Goal: Navigation & Orientation: Find specific page/section

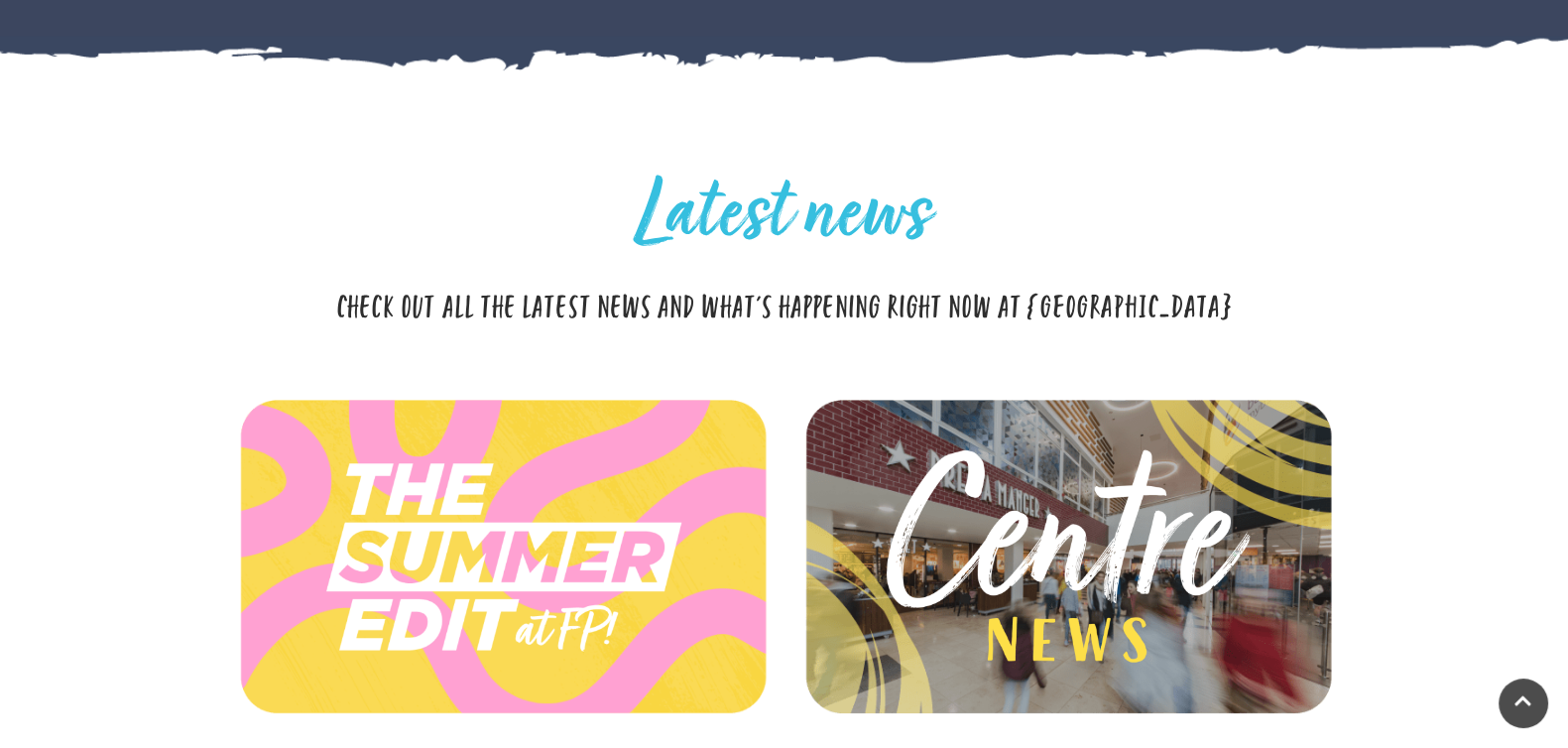
scroll to position [3596, 0]
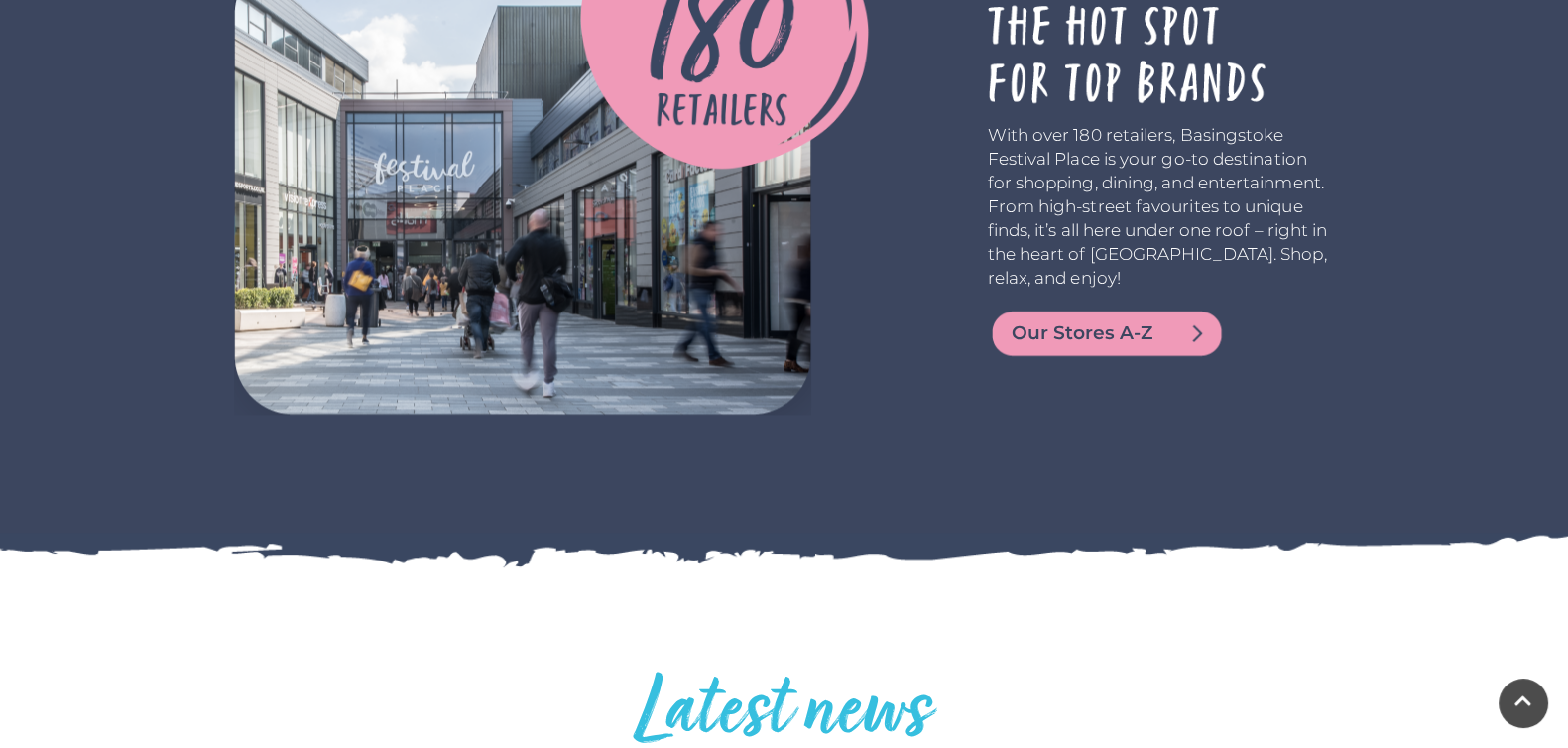
click at [1192, 334] on span "Our Stores A-Z" at bounding box center [1131, 334] width 238 height 28
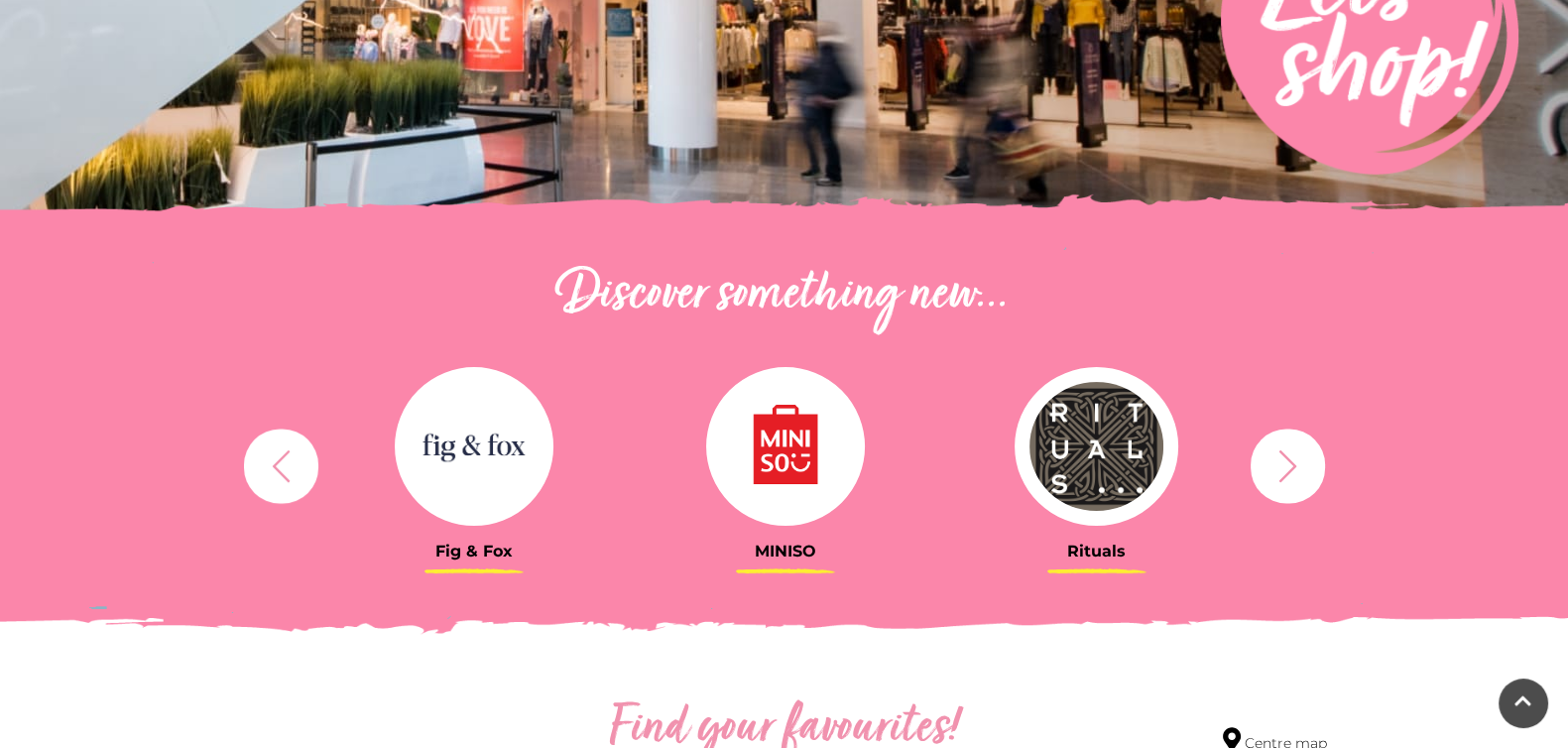
scroll to position [496, 0]
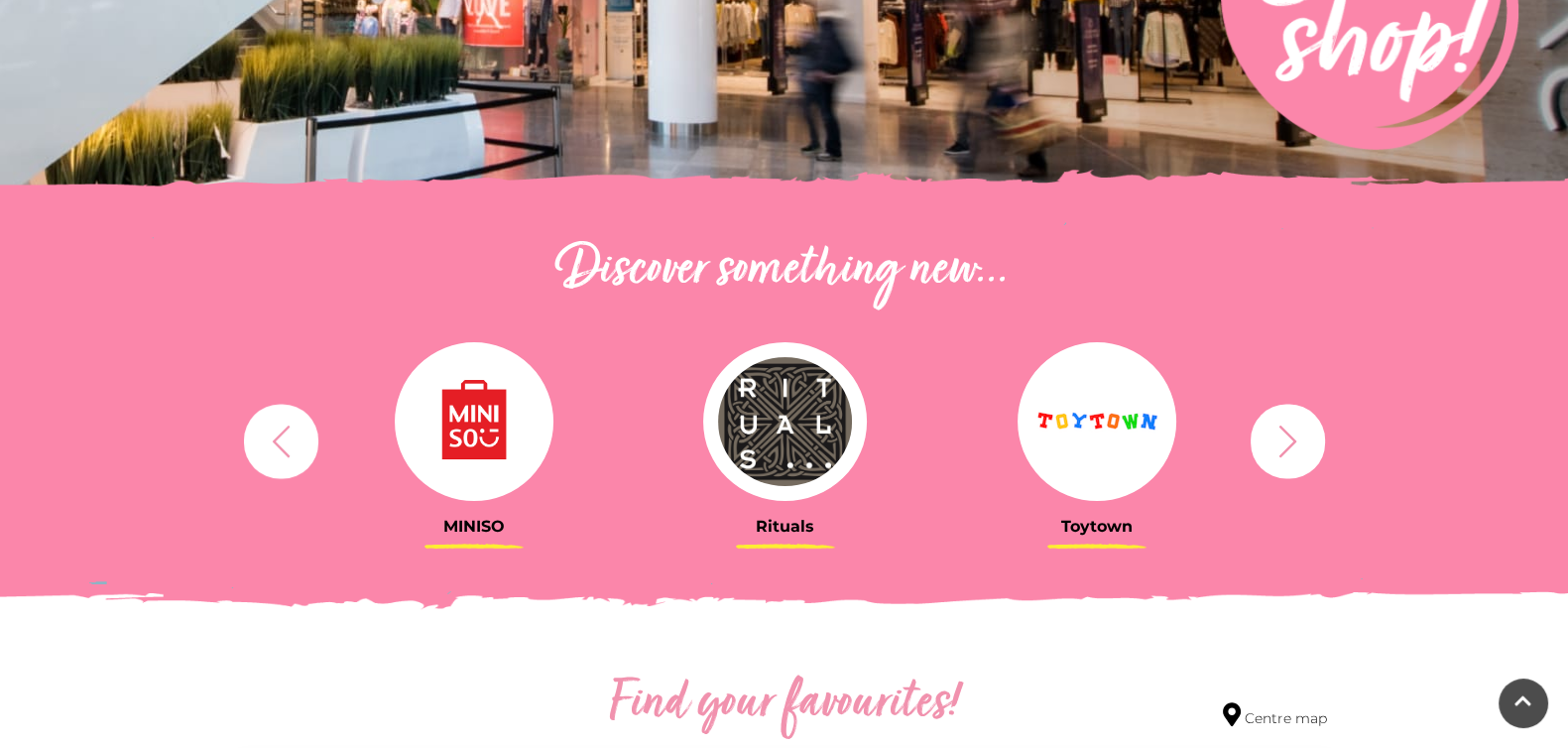
click at [277, 437] on icon "button" at bounding box center [280, 441] width 17 height 32
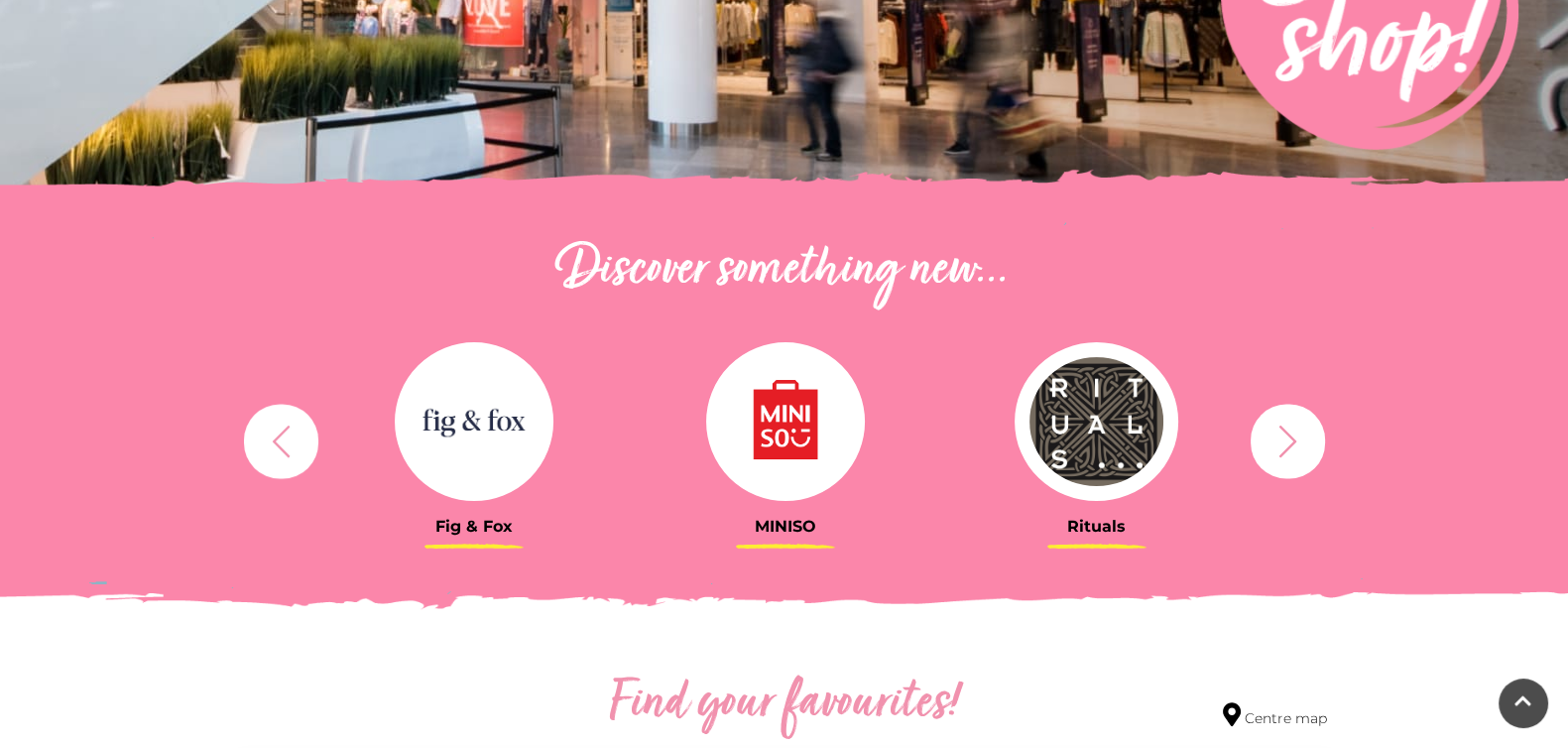
click at [277, 437] on icon "button" at bounding box center [280, 441] width 17 height 32
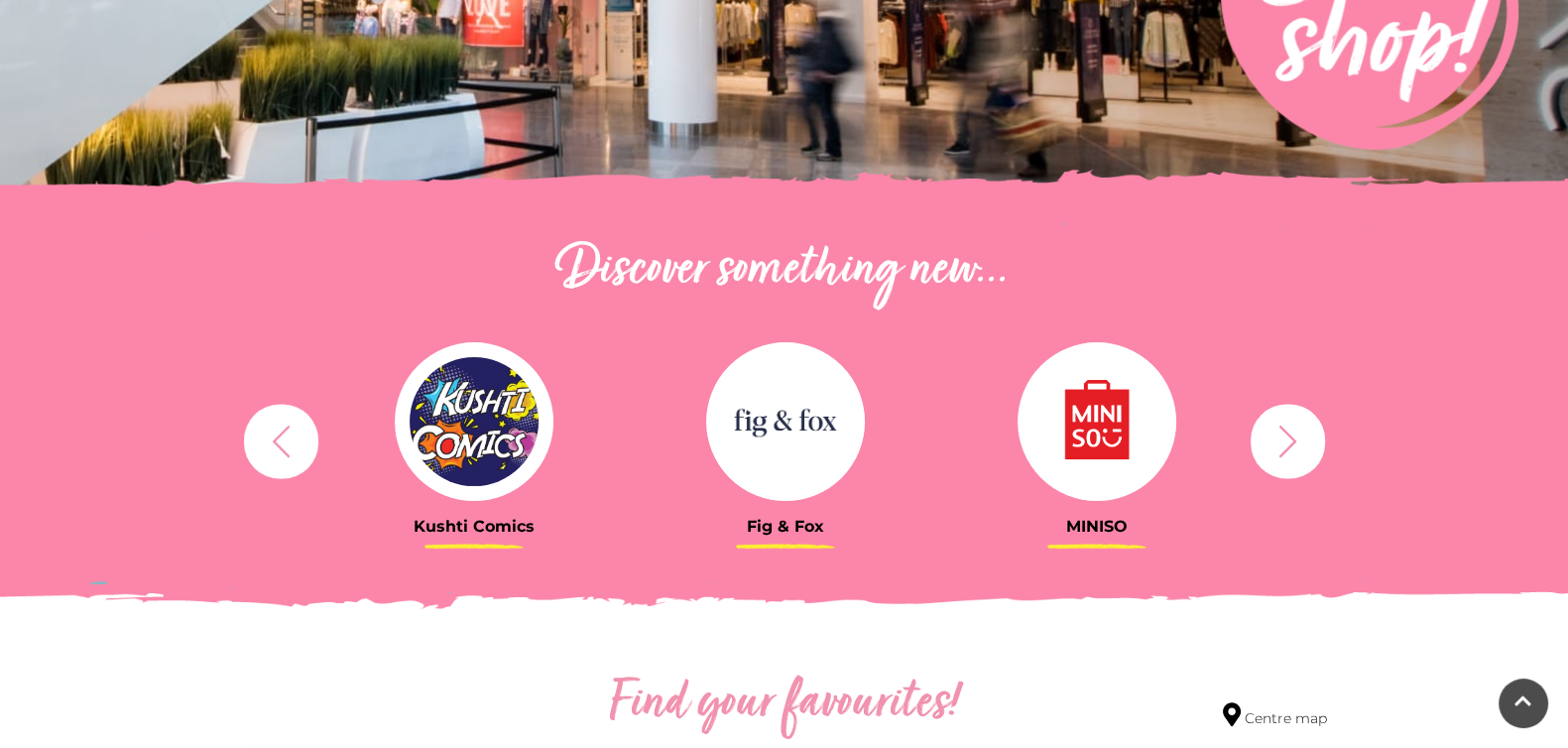
click at [277, 437] on icon "button" at bounding box center [280, 441] width 17 height 32
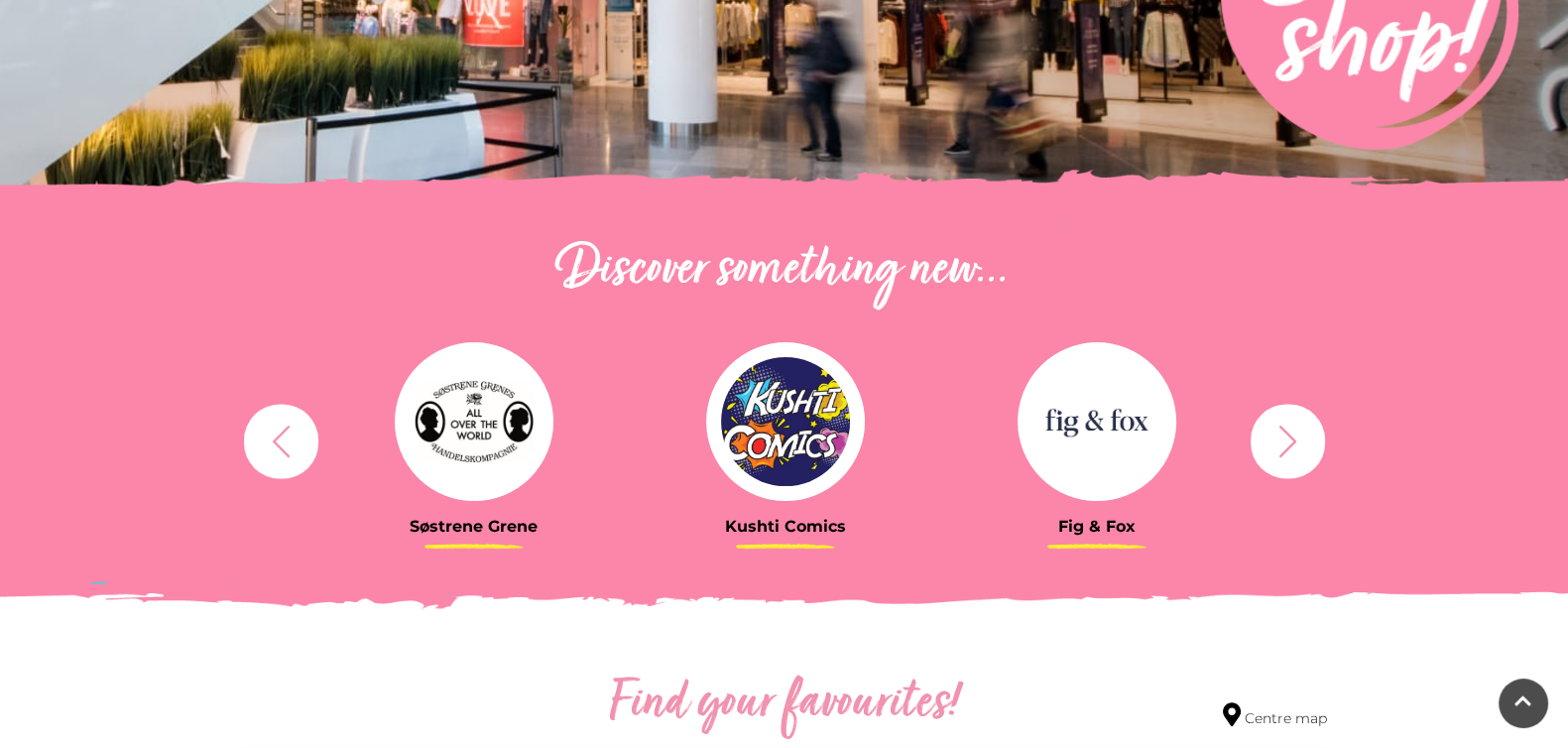
click at [277, 437] on icon "button" at bounding box center [280, 441] width 17 height 32
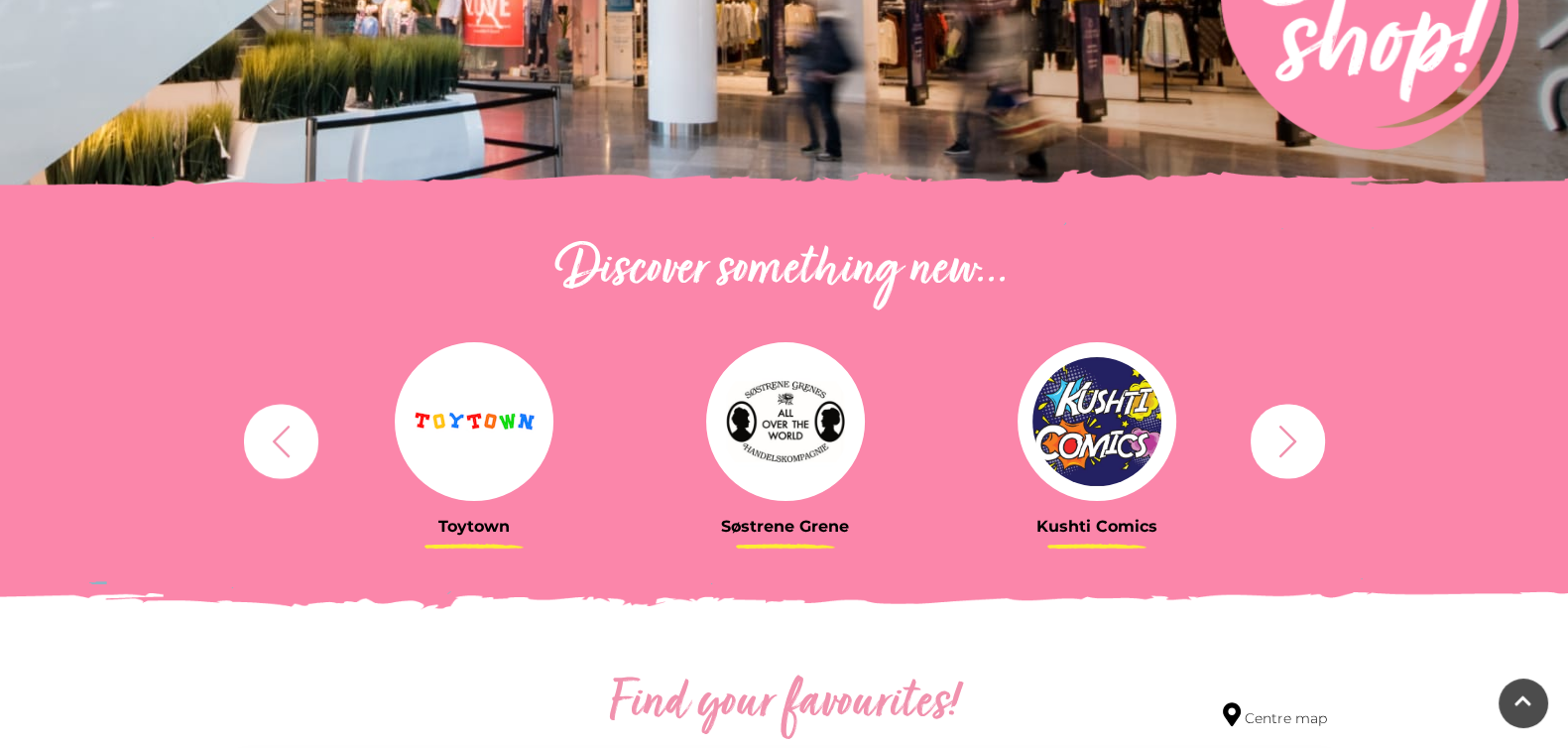
click at [277, 437] on icon "button" at bounding box center [280, 441] width 17 height 32
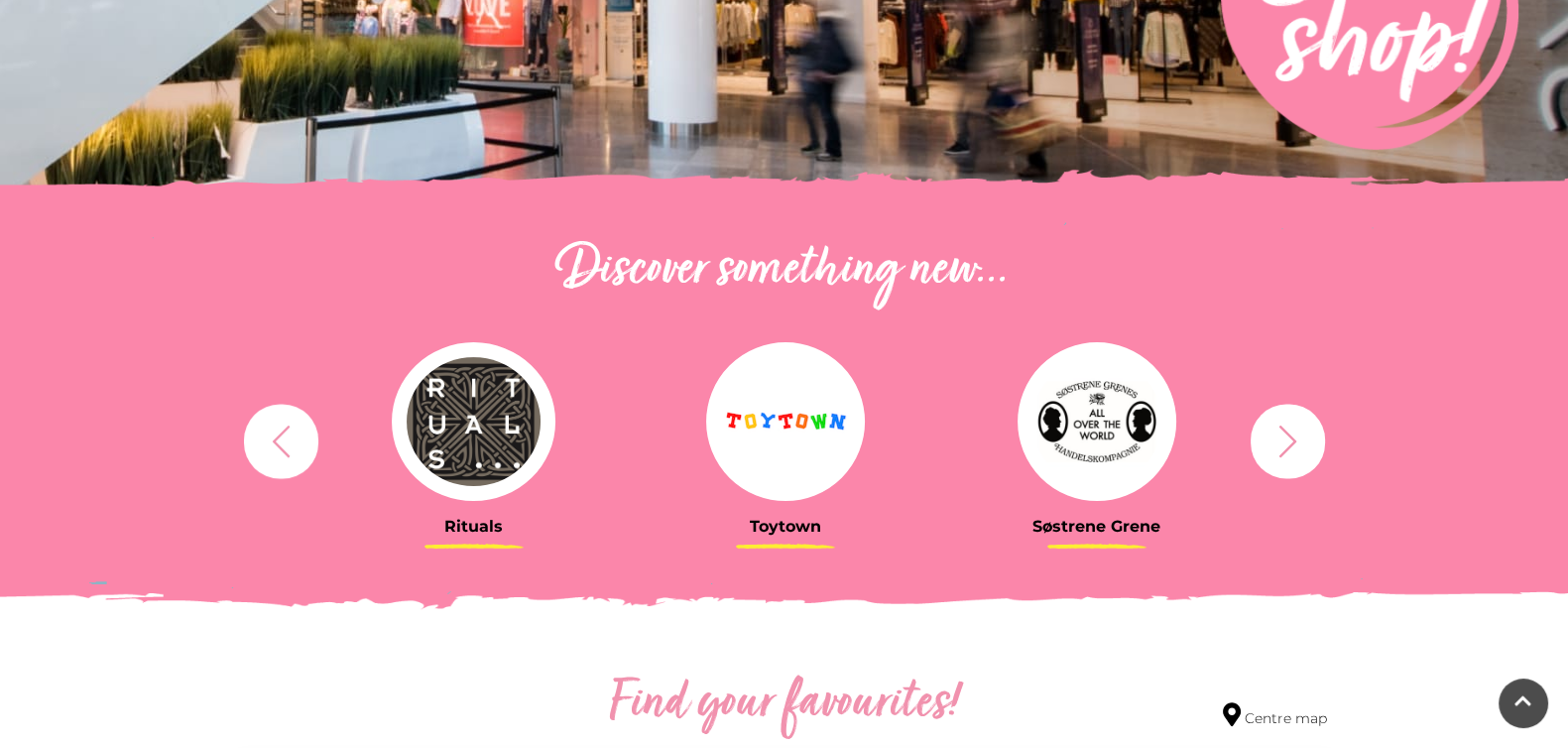
click at [277, 437] on icon "button" at bounding box center [280, 441] width 17 height 32
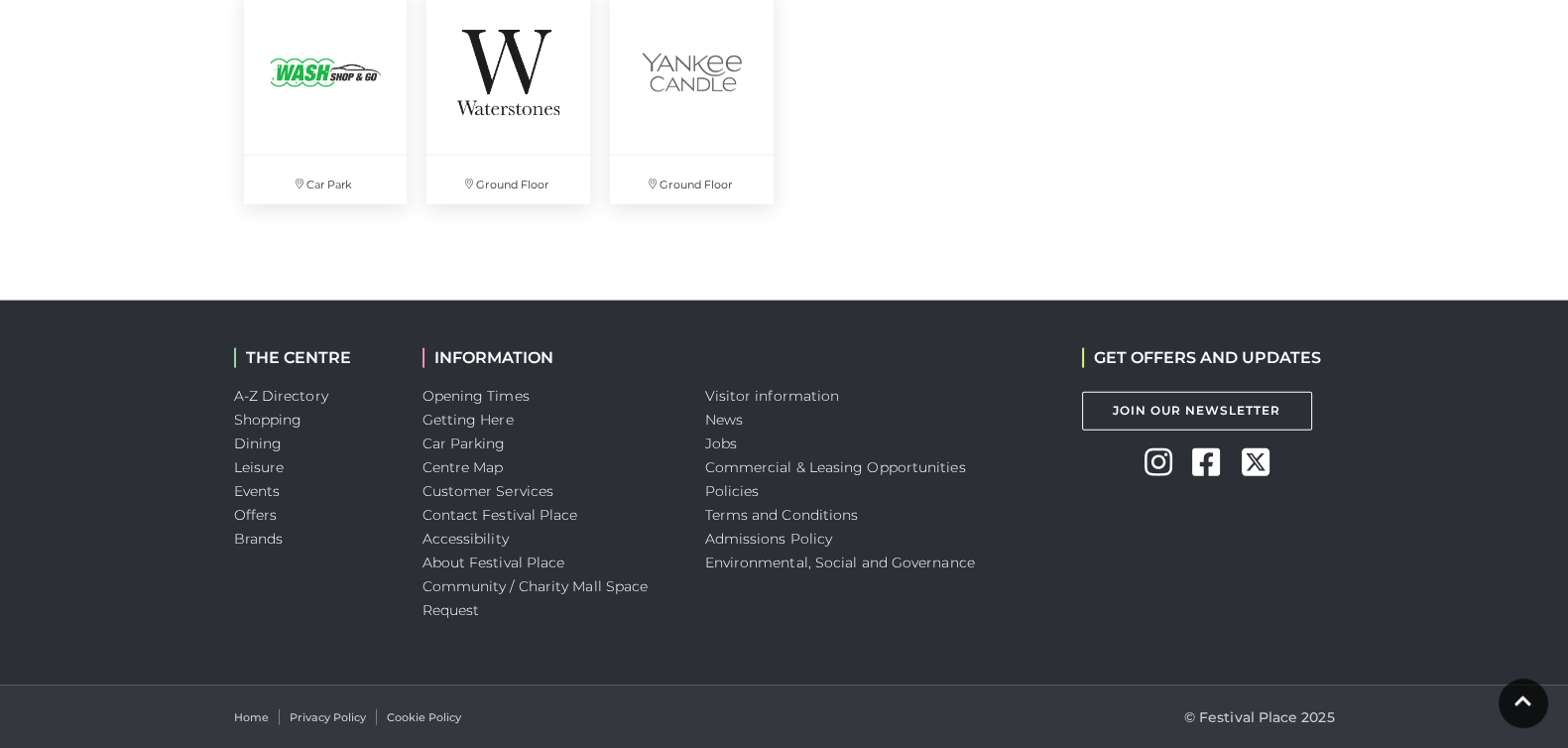
scroll to position [4912, 0]
